Goal: Download file/media

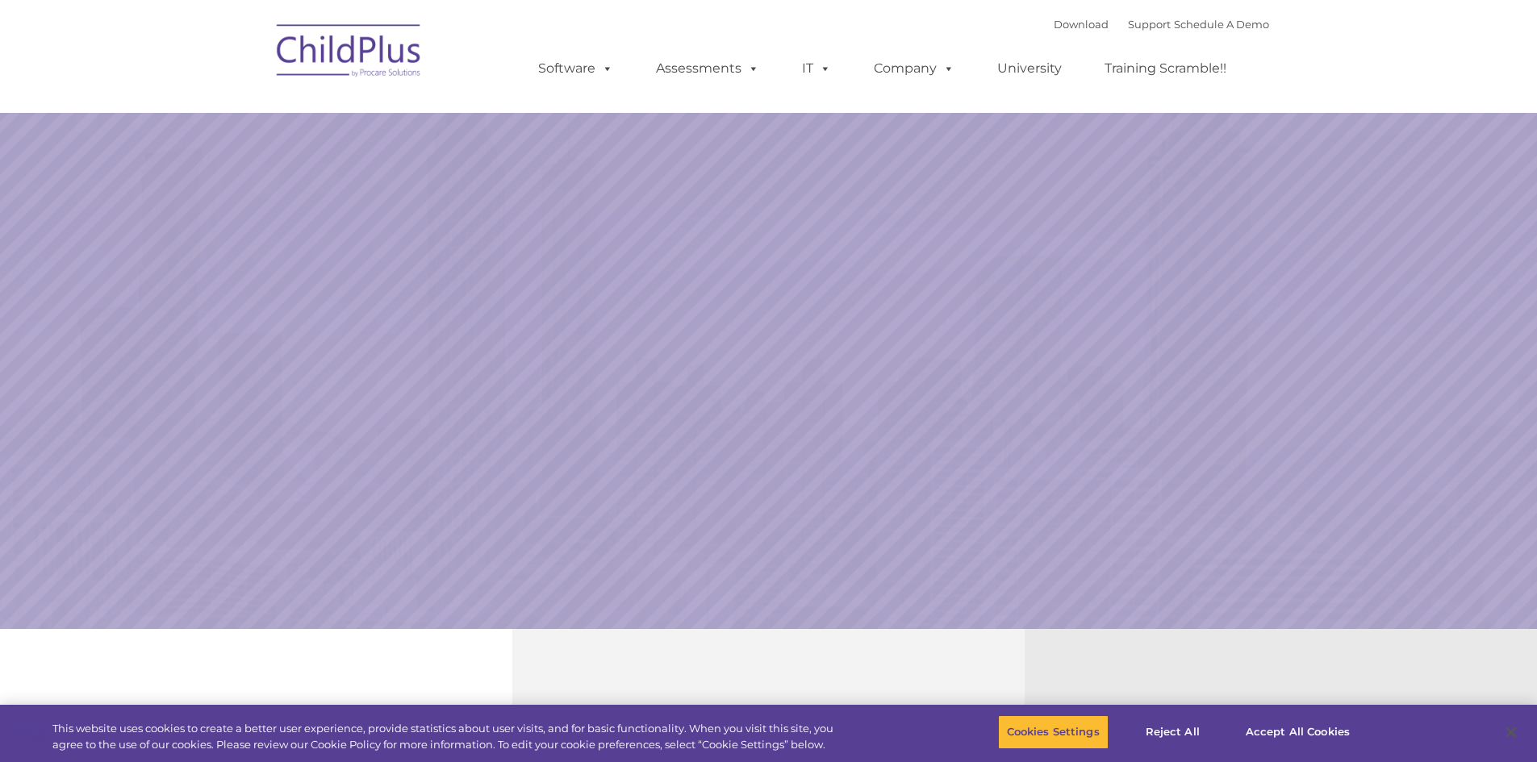
select select "MEDIUM"
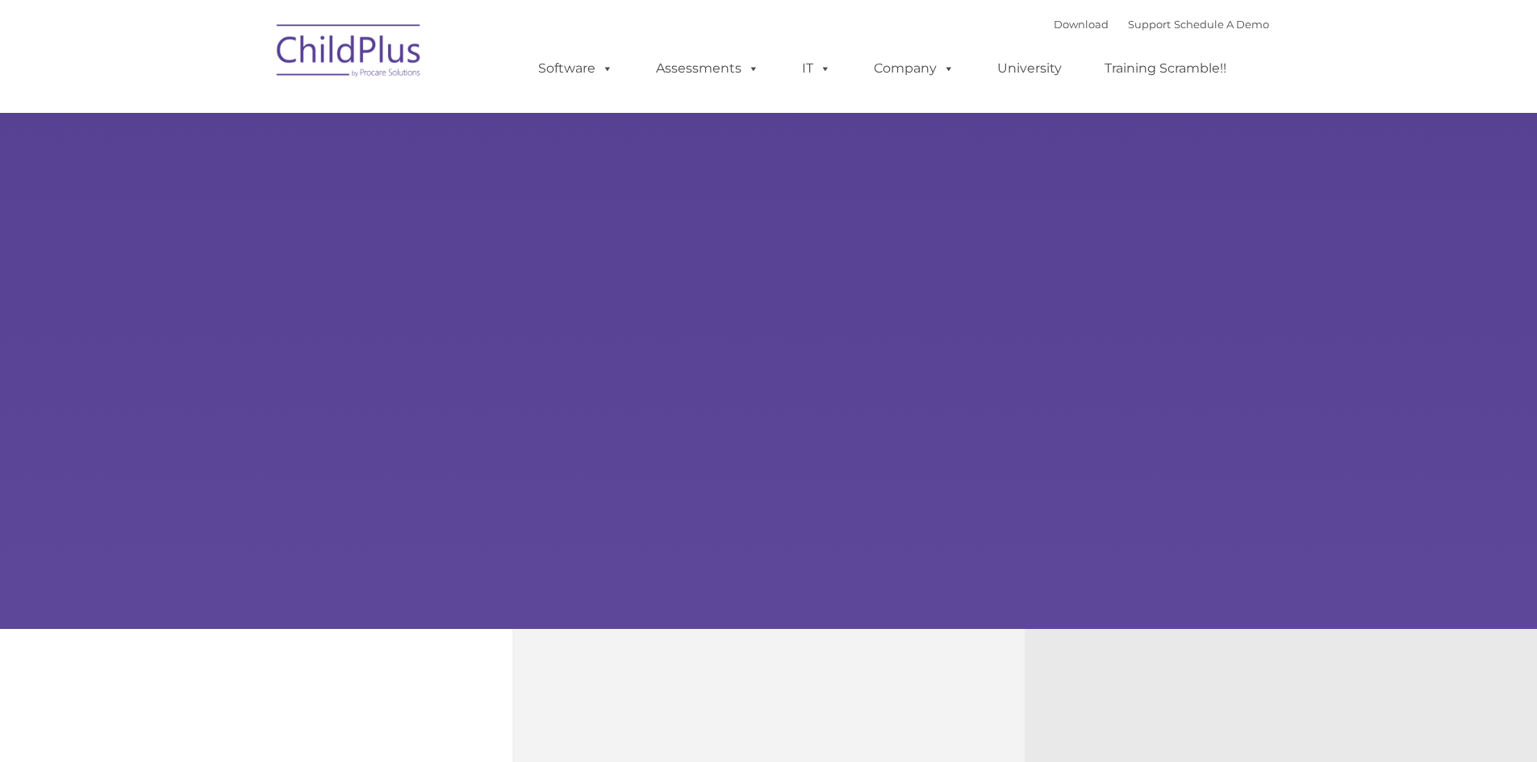
type input ""
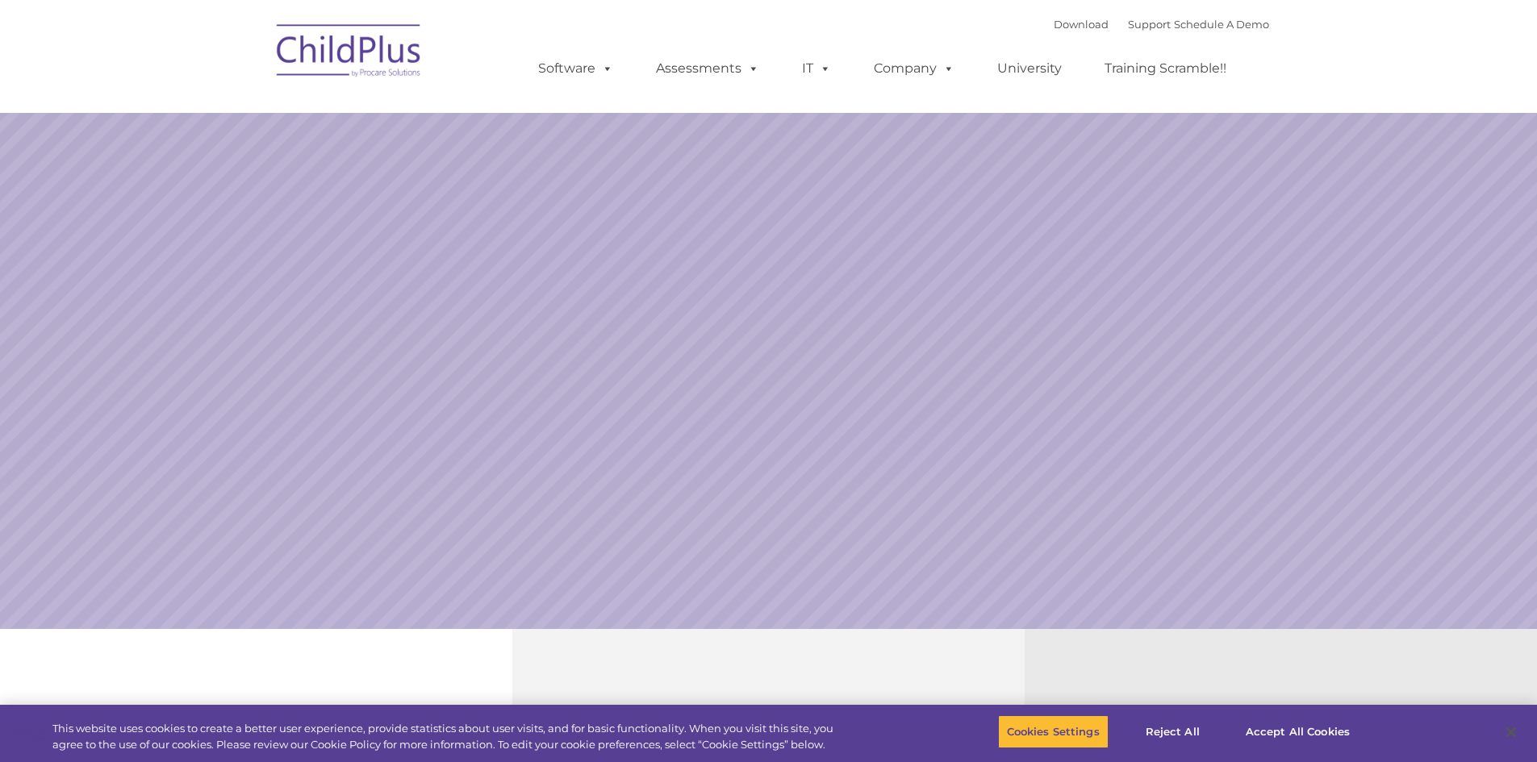
select select "MEDIUM"
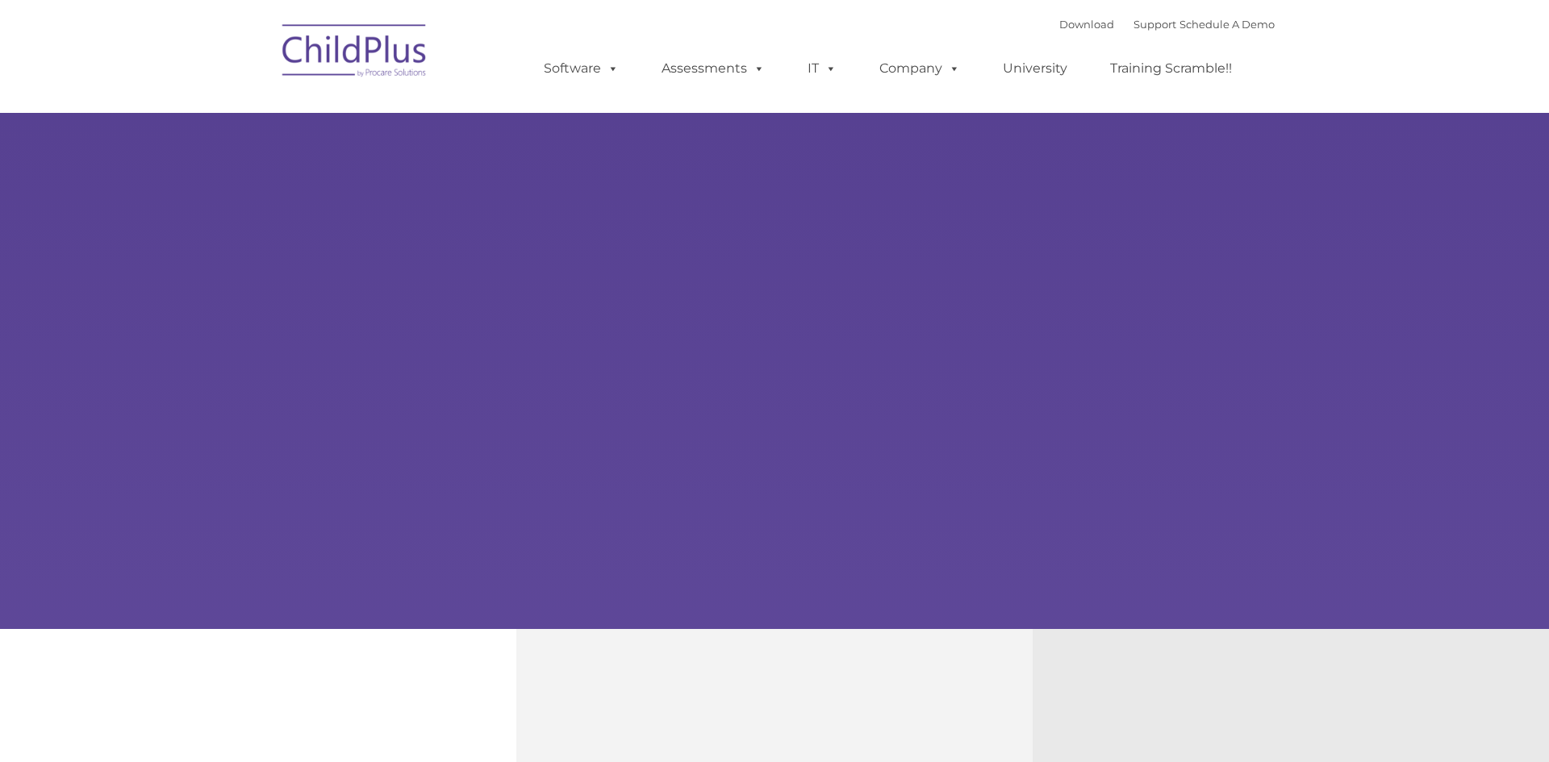
type input ""
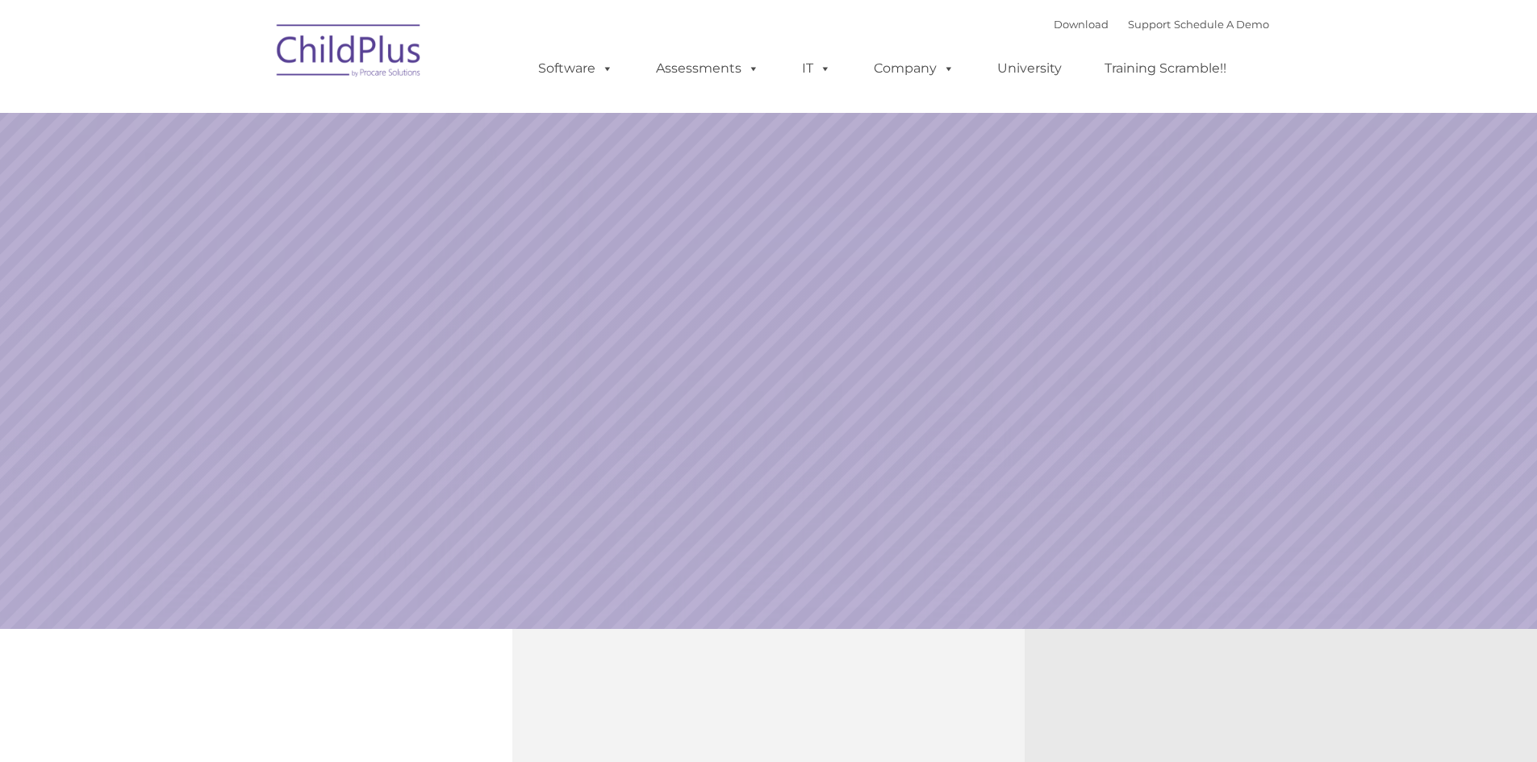
select select "MEDIUM"
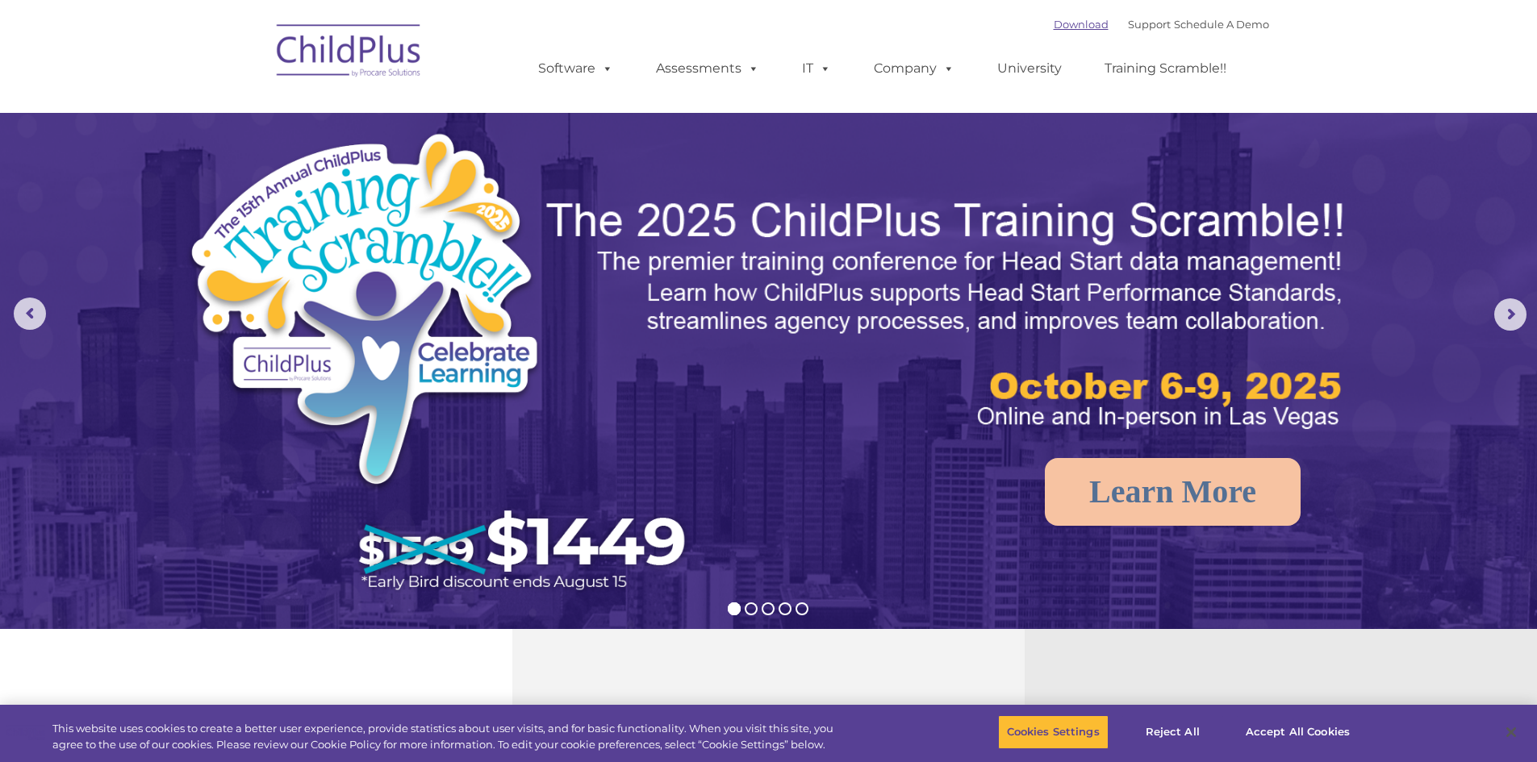
click at [1064, 26] on link "Download" at bounding box center [1080, 24] width 55 height 13
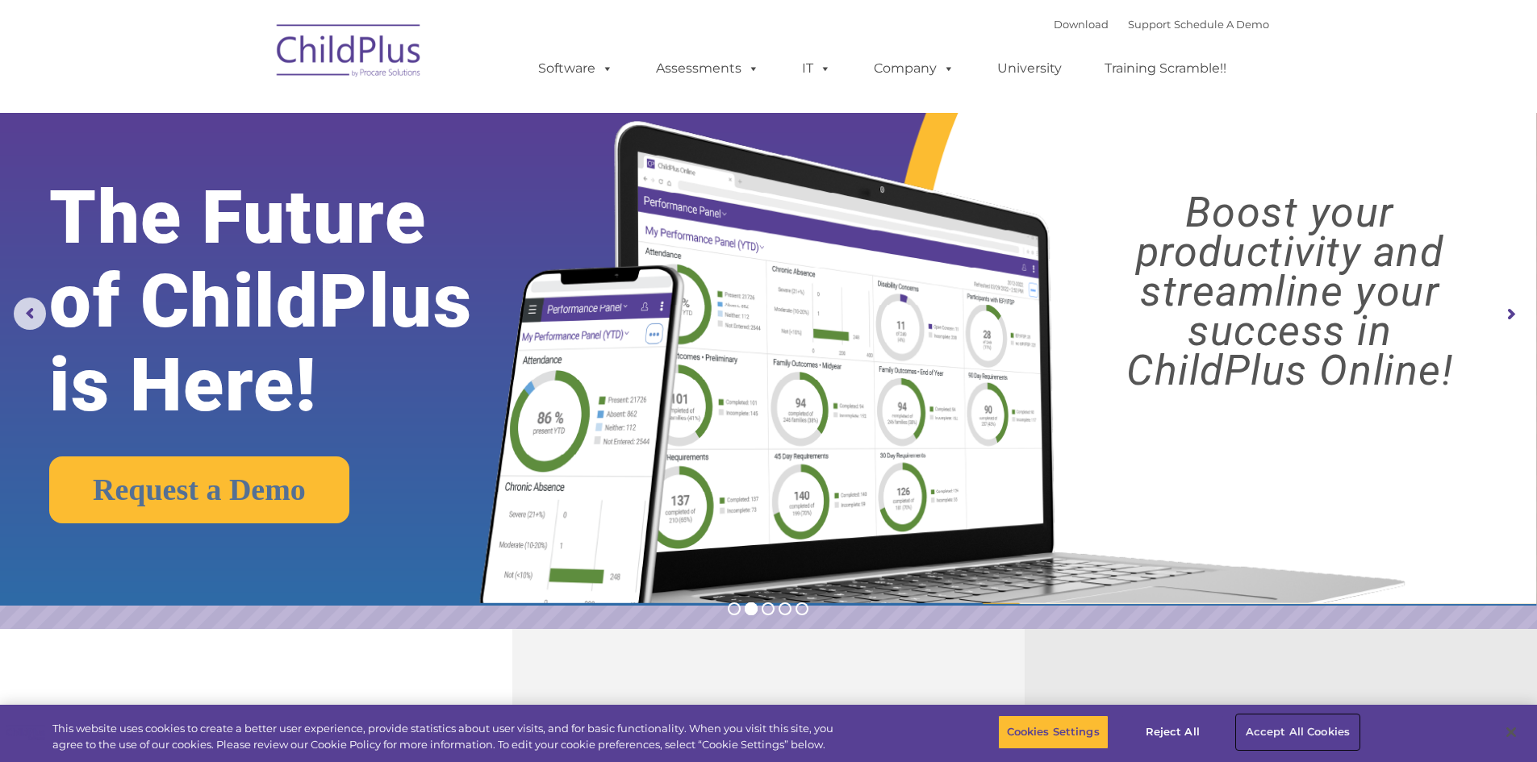
click at [1304, 725] on button "Accept All Cookies" at bounding box center [1298, 732] width 122 height 34
